Goal: Task Accomplishment & Management: Use online tool/utility

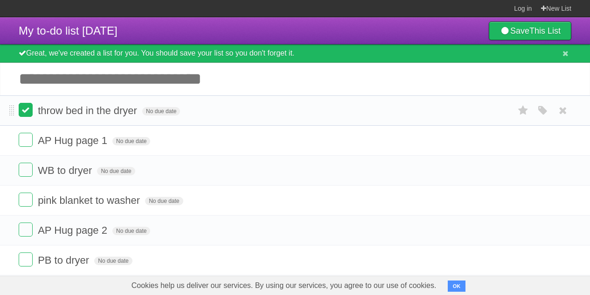
scroll to position [11, 0]
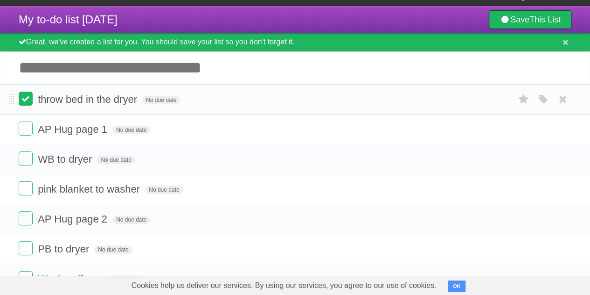
click at [29, 101] on label at bounding box center [26, 98] width 14 height 14
click at [25, 134] on label at bounding box center [26, 128] width 14 height 14
click at [27, 163] on label at bounding box center [26, 158] width 14 height 14
click at [29, 192] on label at bounding box center [26, 188] width 14 height 14
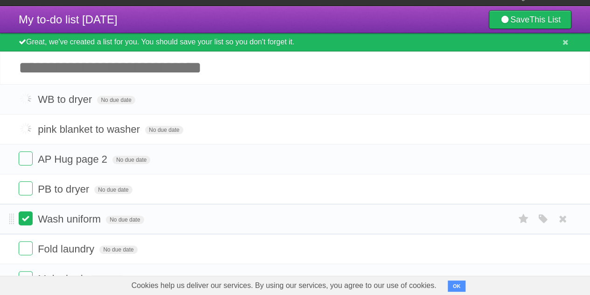
click at [27, 217] on label at bounding box center [26, 218] width 14 height 14
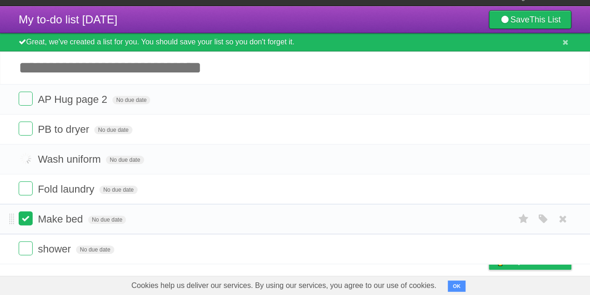
click at [26, 248] on ul "AP Hug page 2 No due date White Red Blue Green Purple Orange PB to dryer No due…" at bounding box center [295, 174] width 590 height 180
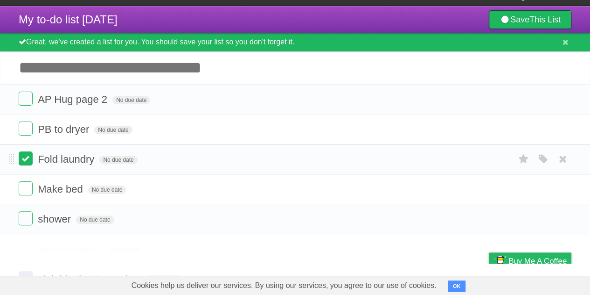
click at [28, 191] on ul "AP Hug page 2 No due date White Red Blue Green Purple Orange PB to dryer No due…" at bounding box center [295, 159] width 590 height 150
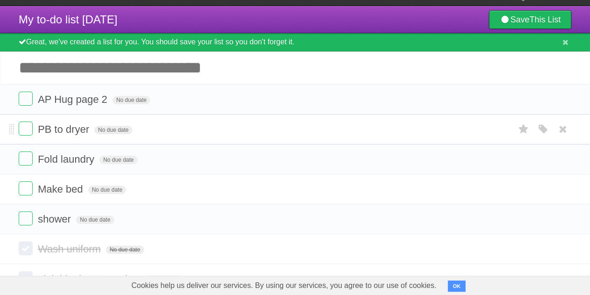
click at [36, 120] on li "PB to dryer No due date White Red Blue Green Purple Orange" at bounding box center [295, 129] width 590 height 30
click at [26, 220] on label at bounding box center [26, 218] width 14 height 14
click at [29, 180] on li "Make bed No due date White Red Blue Green Purple Orange" at bounding box center [295, 189] width 590 height 30
click at [27, 165] on form "Fold laundry No due date White Red Blue Green Purple Orange" at bounding box center [295, 158] width 553 height 15
click at [27, 124] on label at bounding box center [26, 128] width 14 height 14
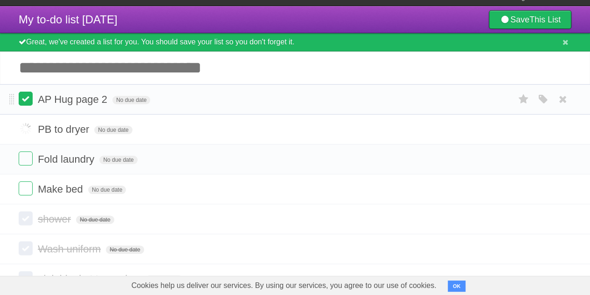
click at [25, 98] on label at bounding box center [26, 98] width 14 height 14
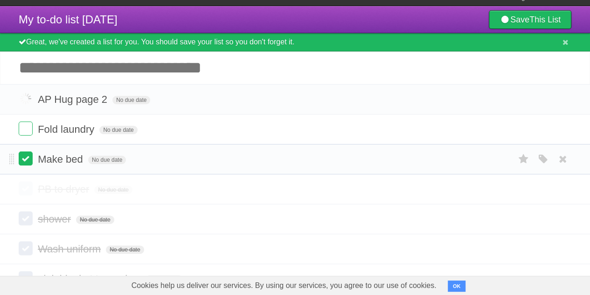
click at [24, 162] on label at bounding box center [26, 158] width 14 height 14
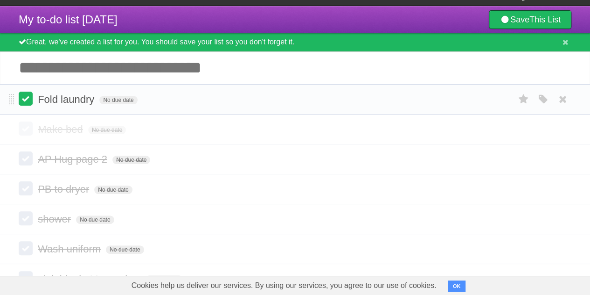
click at [24, 94] on label at bounding box center [26, 98] width 14 height 14
